Goal: Find specific page/section: Find specific page/section

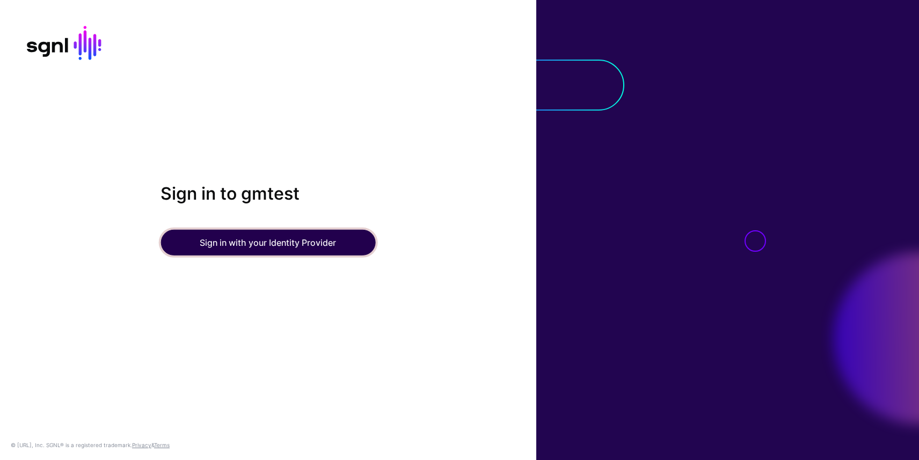
click at [243, 251] on button "Sign in with your Identity Provider" at bounding box center [268, 243] width 215 height 26
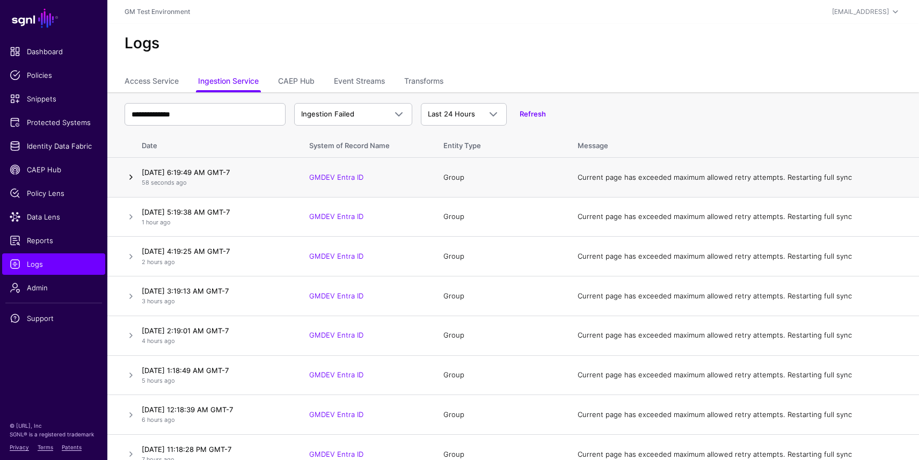
click at [133, 175] on link at bounding box center [131, 177] width 13 height 13
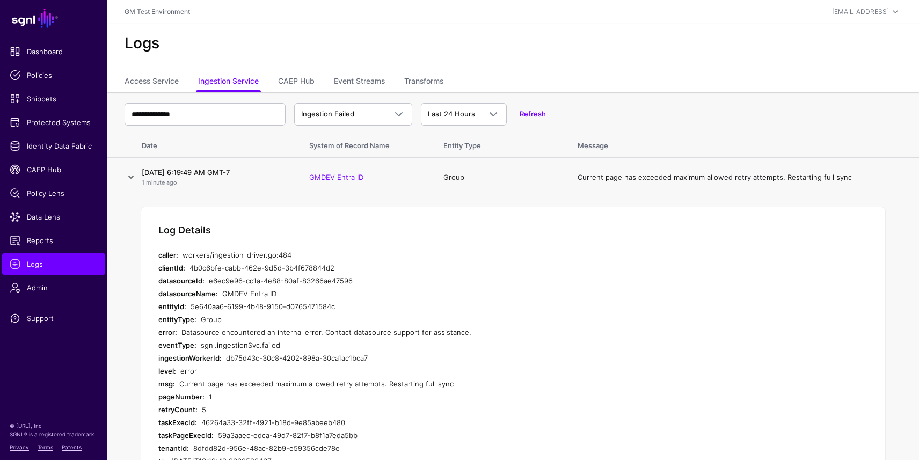
click at [127, 178] on link at bounding box center [131, 177] width 13 height 13
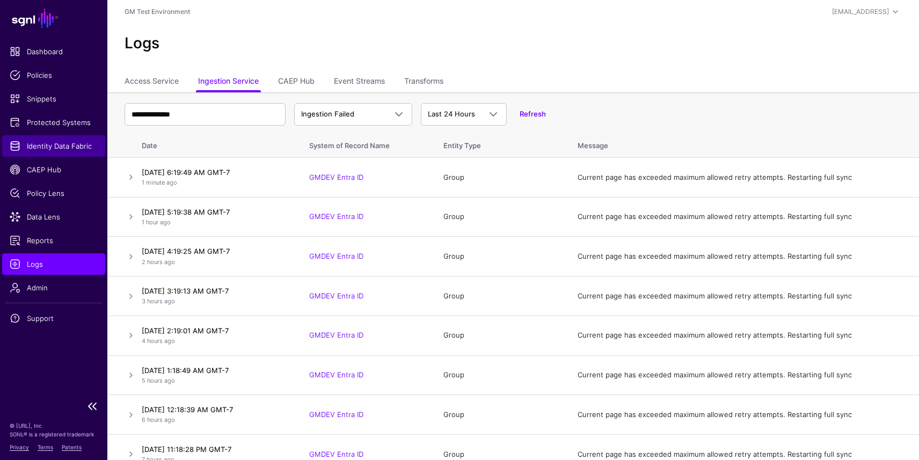
click at [64, 147] on span "Identity Data Fabric" at bounding box center [54, 146] width 88 height 11
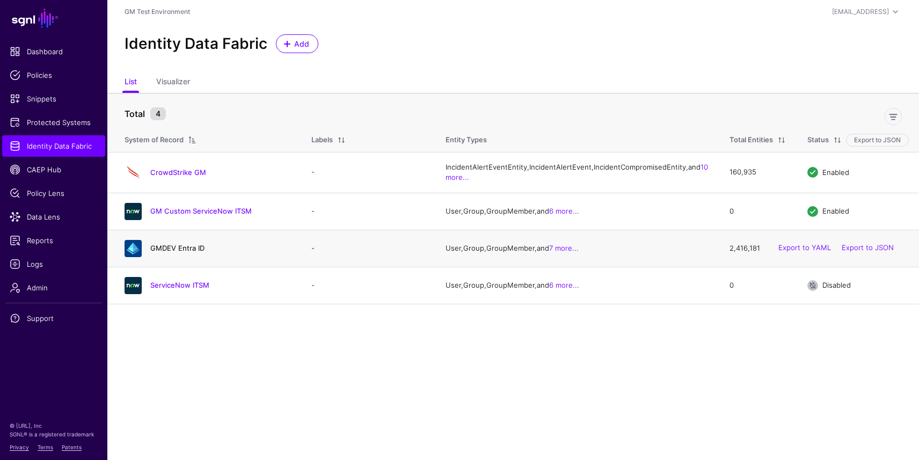
click at [161, 252] on link "GMDEV Entra ID" at bounding box center [177, 248] width 54 height 9
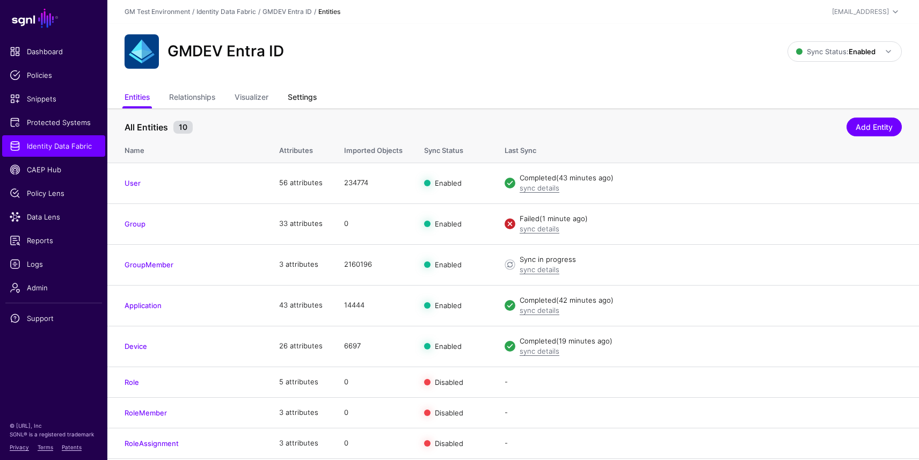
click at [304, 92] on link "Settings" at bounding box center [302, 98] width 29 height 20
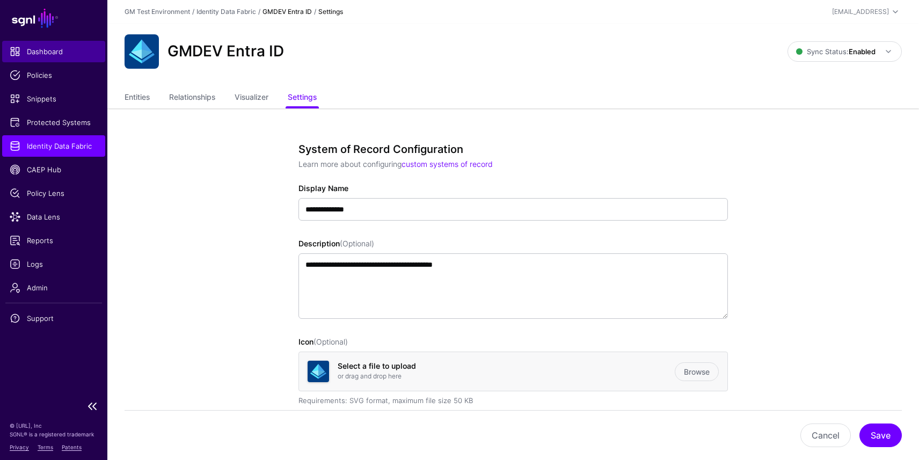
click at [50, 55] on span "Dashboard" at bounding box center [54, 51] width 88 height 11
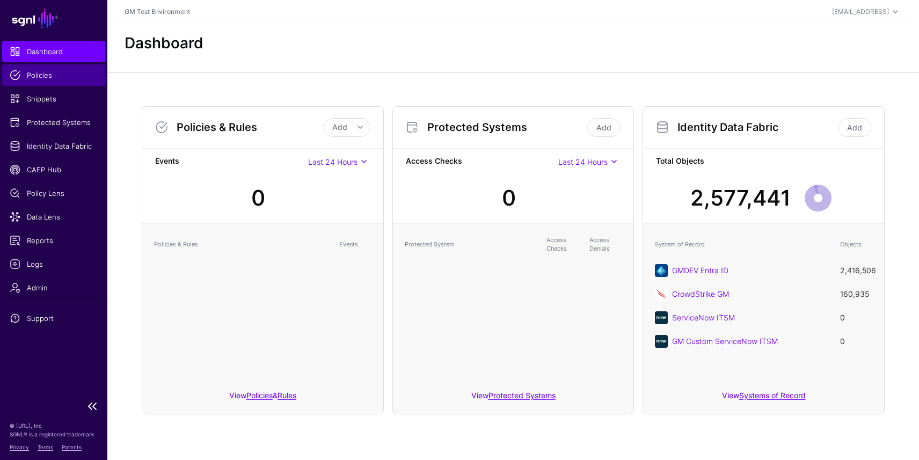
click at [41, 74] on span "Policies" at bounding box center [54, 75] width 88 height 11
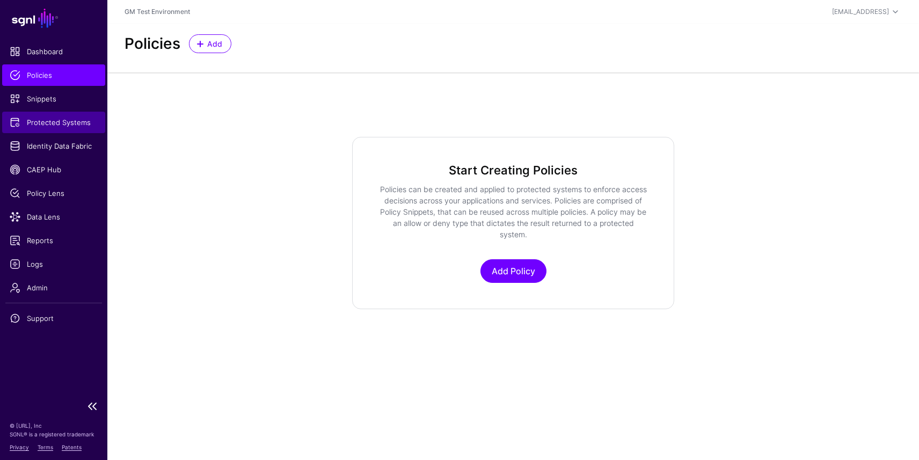
click at [42, 122] on span "Protected Systems" at bounding box center [54, 122] width 88 height 11
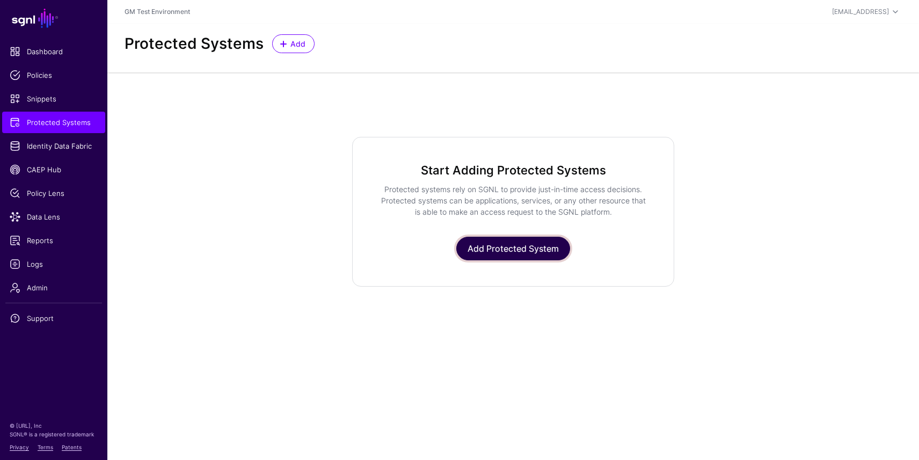
click at [518, 247] on link "Add Protected System" at bounding box center [513, 249] width 114 height 24
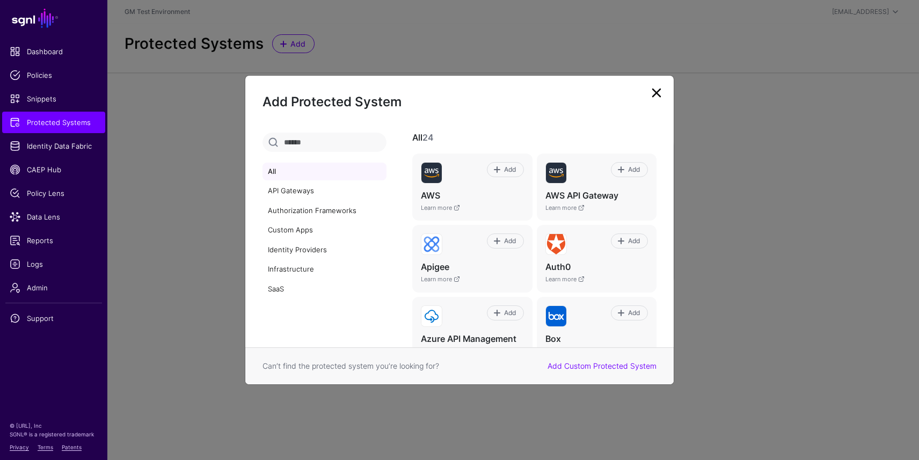
click at [659, 94] on link at bounding box center [656, 92] width 17 height 17
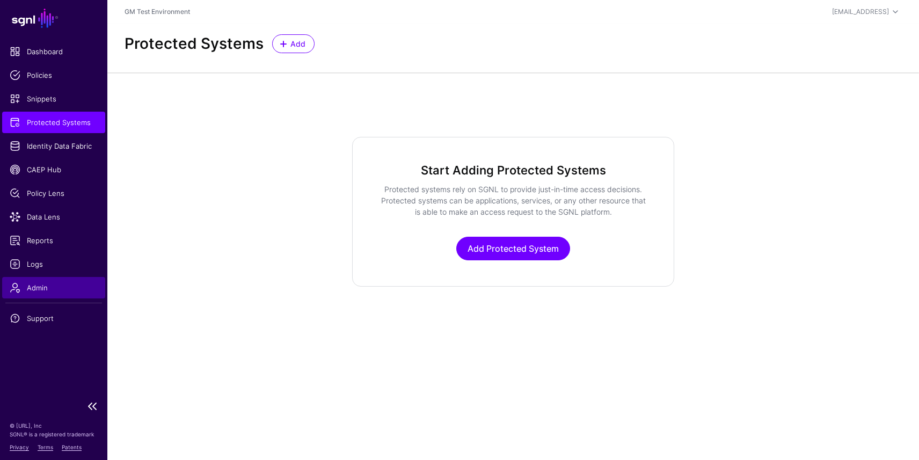
click at [44, 291] on span "Admin" at bounding box center [54, 287] width 88 height 11
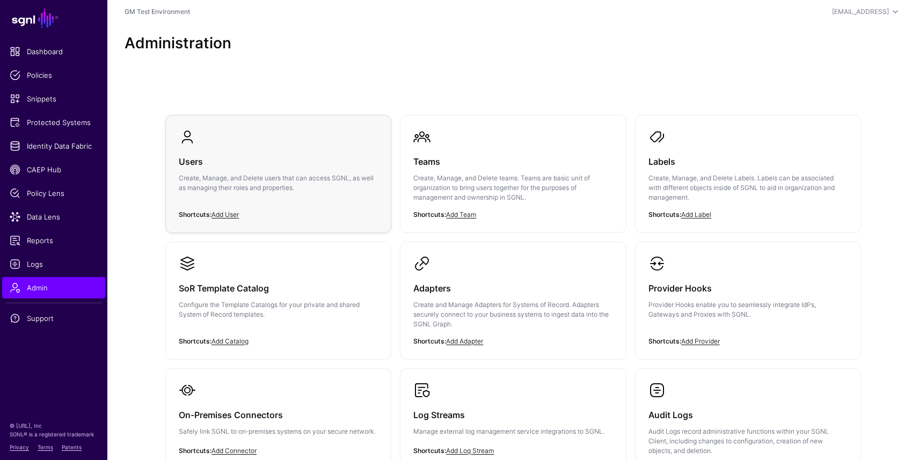
click at [201, 200] on div "Users Create, Manage, and Delete users that can access SGNL, as well as managin…" at bounding box center [278, 178] width 199 height 64
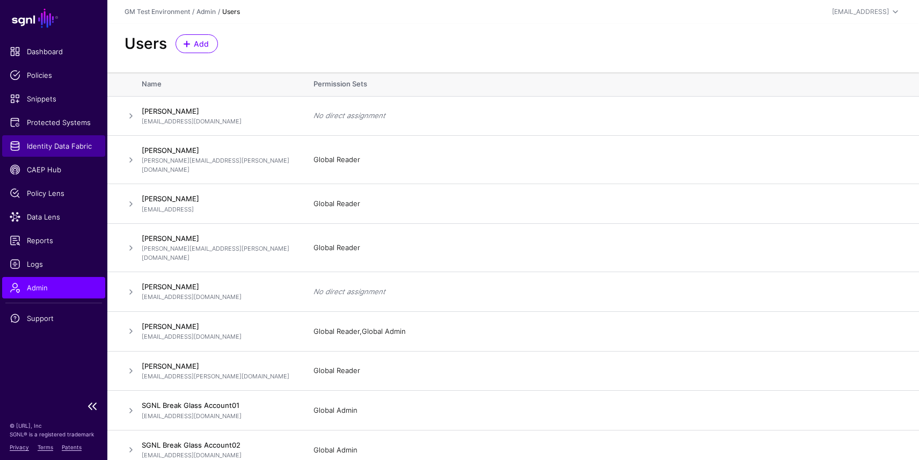
click at [45, 146] on span "Identity Data Fabric" at bounding box center [54, 146] width 88 height 11
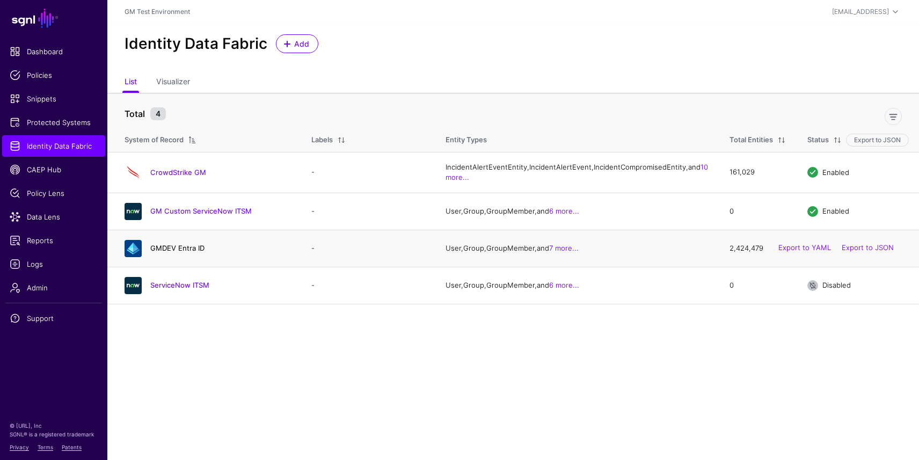
click at [172, 252] on link "GMDEV Entra ID" at bounding box center [177, 248] width 54 height 9
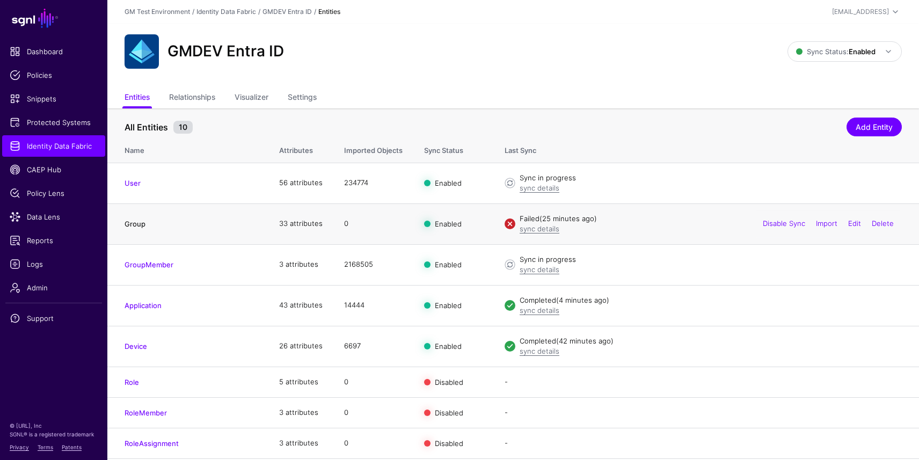
click at [134, 220] on link "Group" at bounding box center [135, 224] width 21 height 9
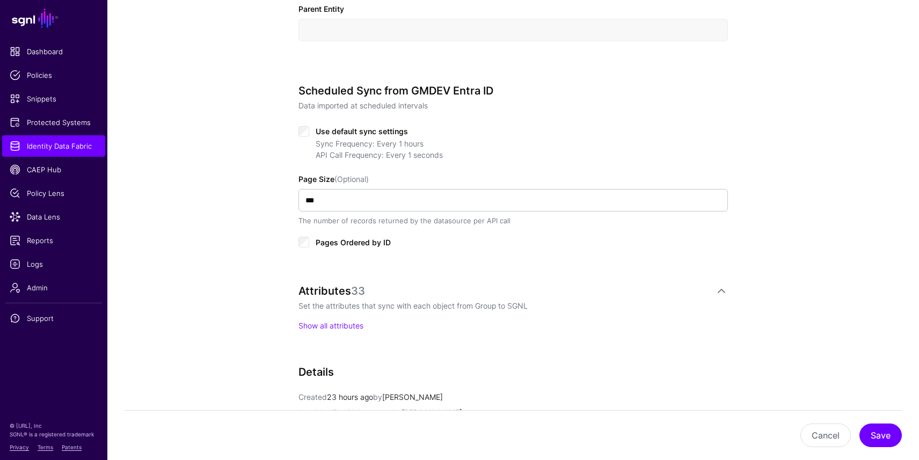
scroll to position [466, 0]
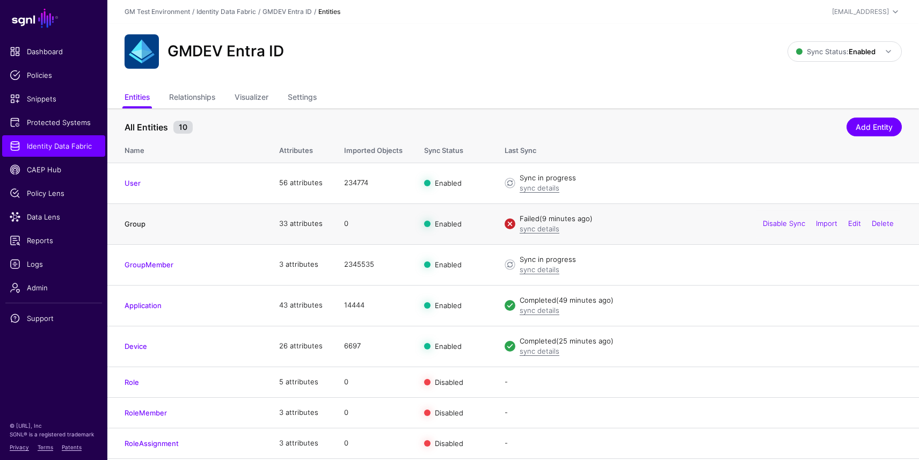
click at [139, 227] on link "Group" at bounding box center [135, 224] width 21 height 9
